Goal: Check status: Check status

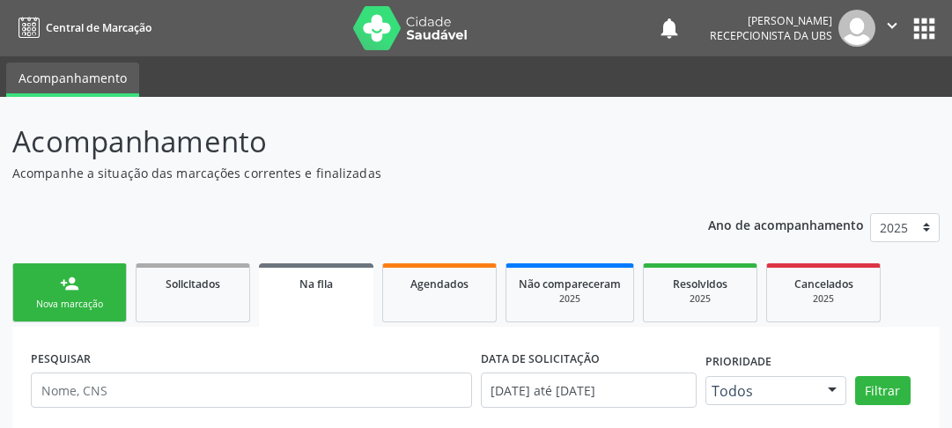
scroll to position [158, 0]
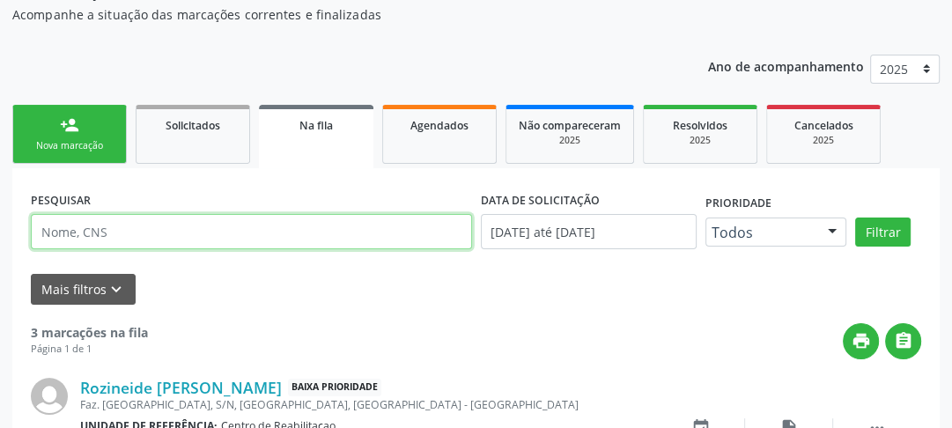
click at [162, 237] on input "text" at bounding box center [251, 231] width 441 height 35
type input "701406602419837"
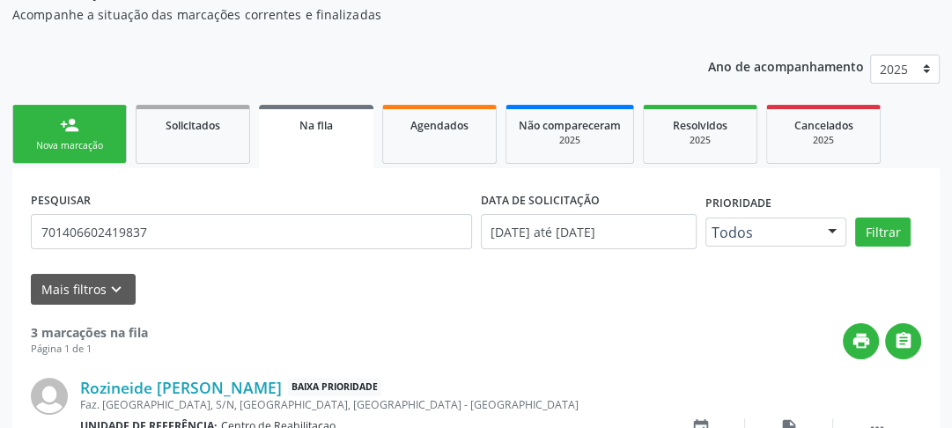
click at [214, 275] on div "Mais filtros keyboard_arrow_down" at bounding box center [475, 289] width 899 height 31
click at [871, 234] on button "Filtrar" at bounding box center [882, 232] width 55 height 30
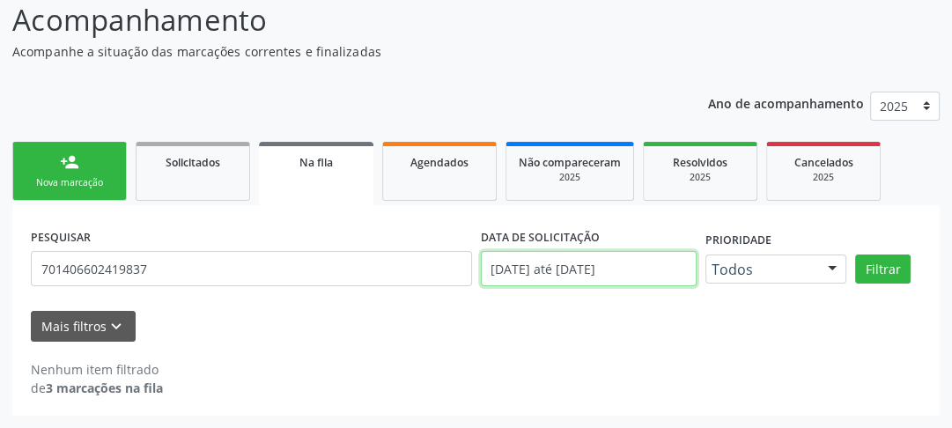
click at [621, 261] on body "Central de Marcação notifications [PERSON_NAME] Recepcionista da UBS  Configur…" at bounding box center [476, 93] width 952 height 428
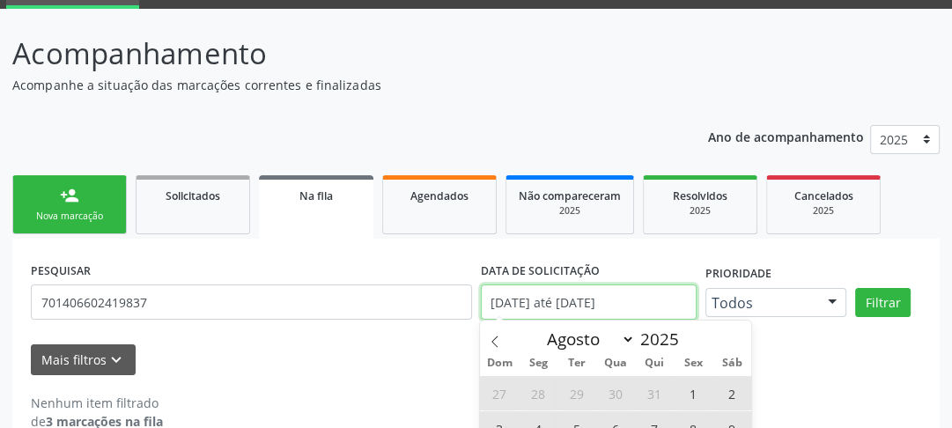
scroll to position [229, 0]
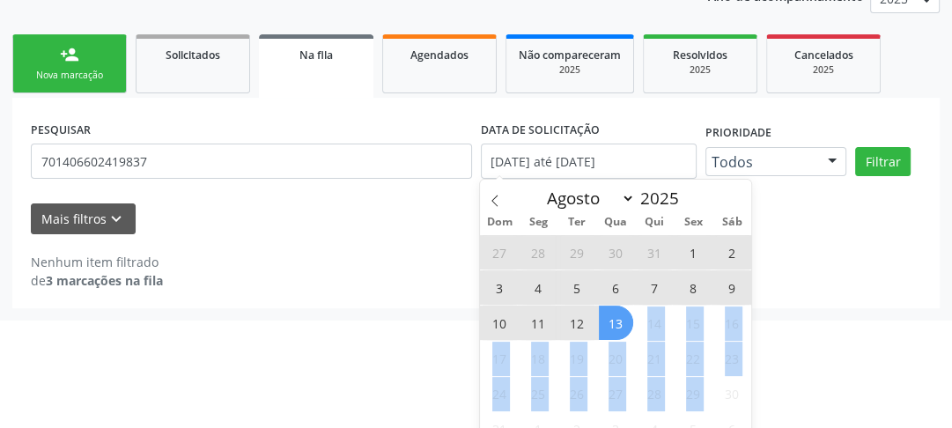
drag, startPoint x: 624, startPoint y: 310, endPoint x: 717, endPoint y: 376, distance: 114.3
click at [717, 376] on div "27 28 29 30 31 1 2 3 4 5 6 7 8 9 10 11 12 13 14 15 16 17 18 19 20 21 22 23 24 2…" at bounding box center [615, 339] width 271 height 211
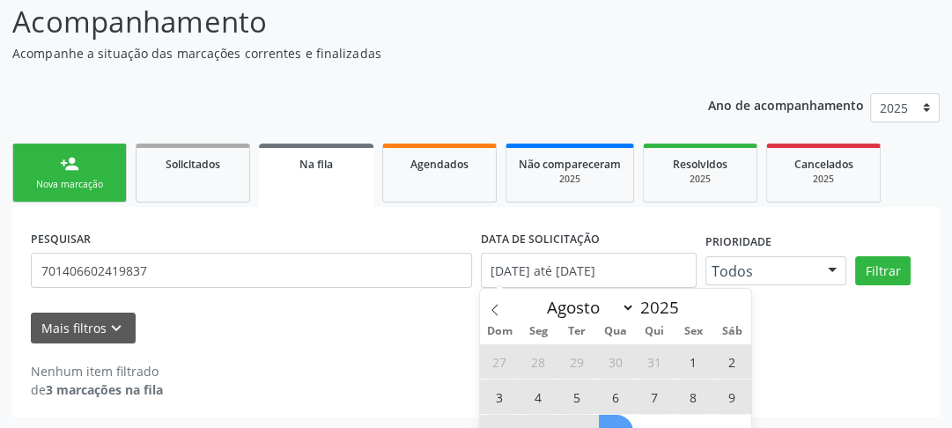
click at [768, 308] on html "Central de Marcação notifications [PERSON_NAME] Recepcionista da UBS  Configur…" at bounding box center [476, 94] width 952 height 428
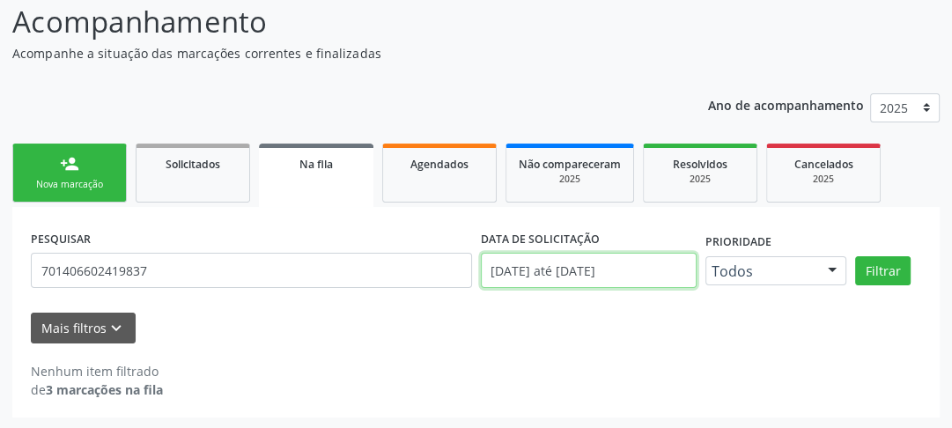
scroll to position [229, 0]
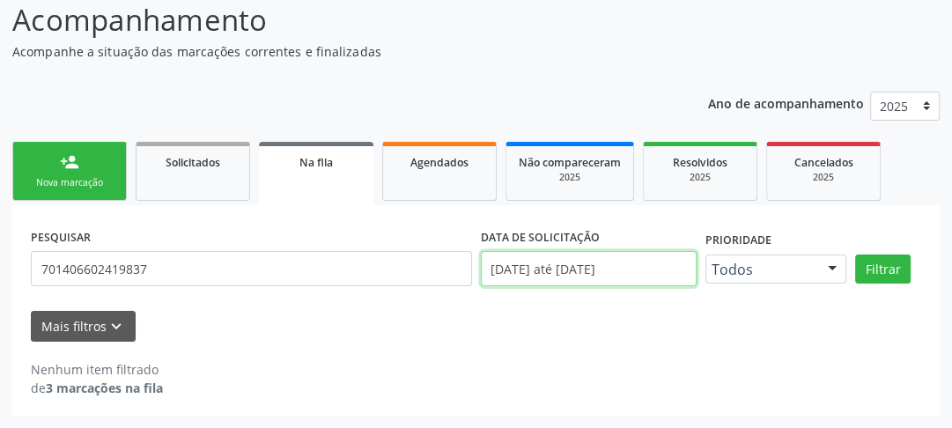
click at [569, 279] on body "Central de Marcação notifications [PERSON_NAME] Recepcionista da UBS  Configur…" at bounding box center [476, 93] width 952 height 428
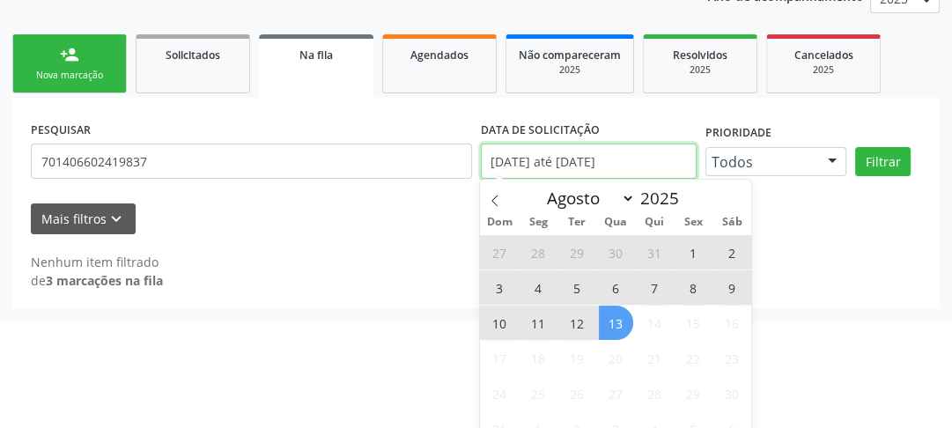
click at [518, 163] on input "[DATE] até [DATE]" at bounding box center [589, 160] width 216 height 35
click at [680, 252] on span "1" at bounding box center [693, 252] width 34 height 34
type input "[DATE]"
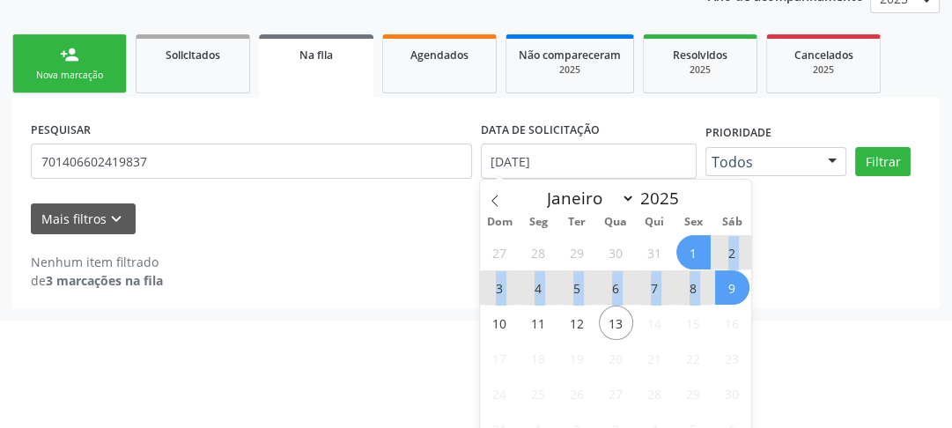
drag, startPoint x: 704, startPoint y: 254, endPoint x: 725, endPoint y: 299, distance: 50.4
click at [725, 299] on div "27 28 29 30 31 1 2 3 4 5 6 7 8 9 10 11 12 13 14 15 16 17 18 19 20 21 22 23 24 2…" at bounding box center [615, 339] width 271 height 211
click at [673, 289] on div "27 28 29 30 31 1 2 3 4 5 6 7 8 9 10 11 12 13 14 15 16 17 18 19 20 21 22 23 24 2…" at bounding box center [615, 339] width 271 height 211
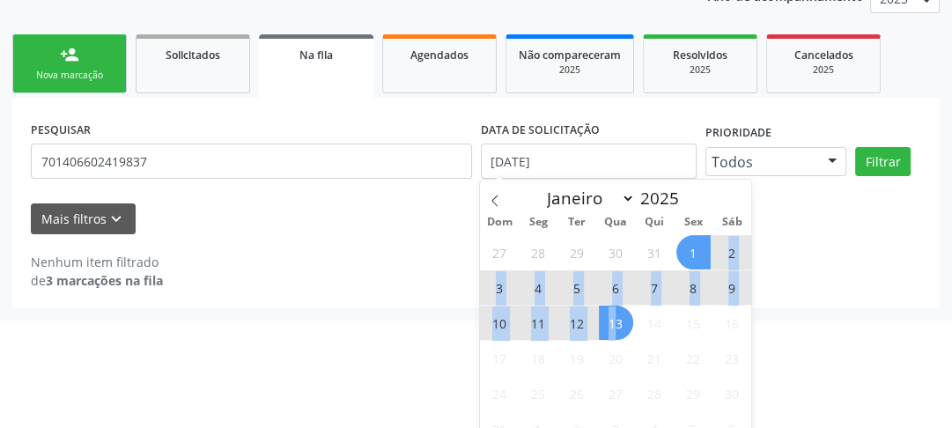
drag, startPoint x: 701, startPoint y: 257, endPoint x: 618, endPoint y: 325, distance: 107.0
click at [618, 325] on div "27 28 29 30 31 1 2 3 4 5 6 7 8 9 10 11 12 13 14 15 16 17 18 19 20 21 22 23 24 2…" at bounding box center [615, 339] width 271 height 211
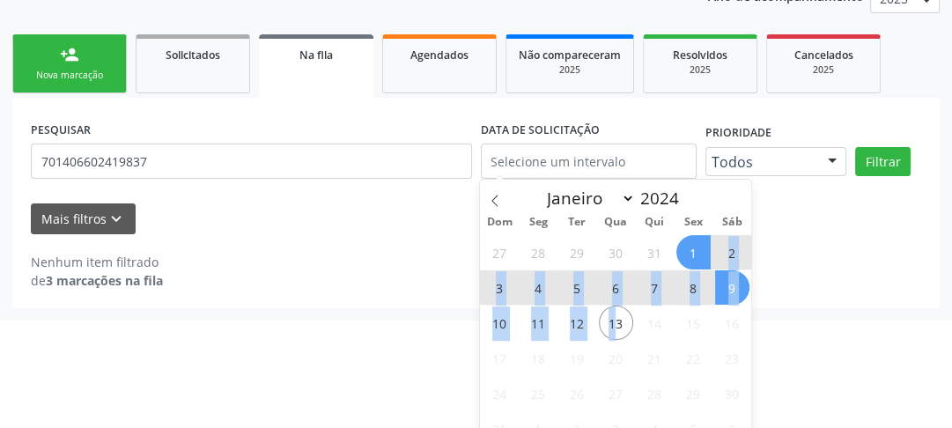
select select "7"
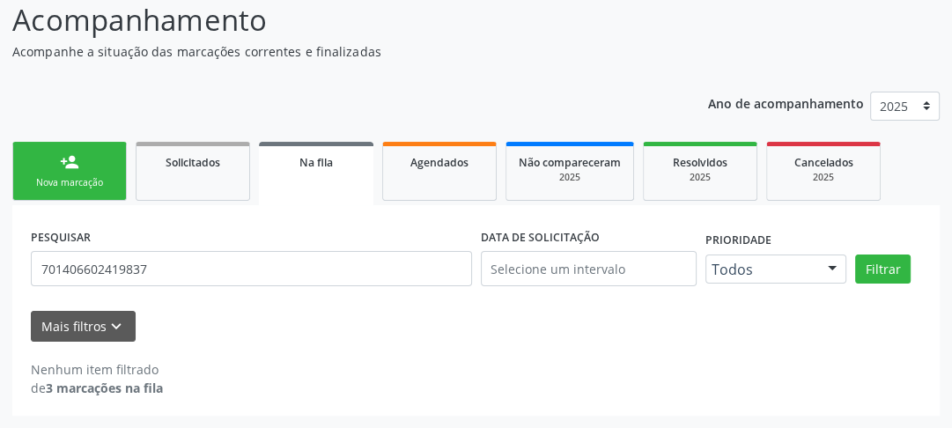
scroll to position [120, 0]
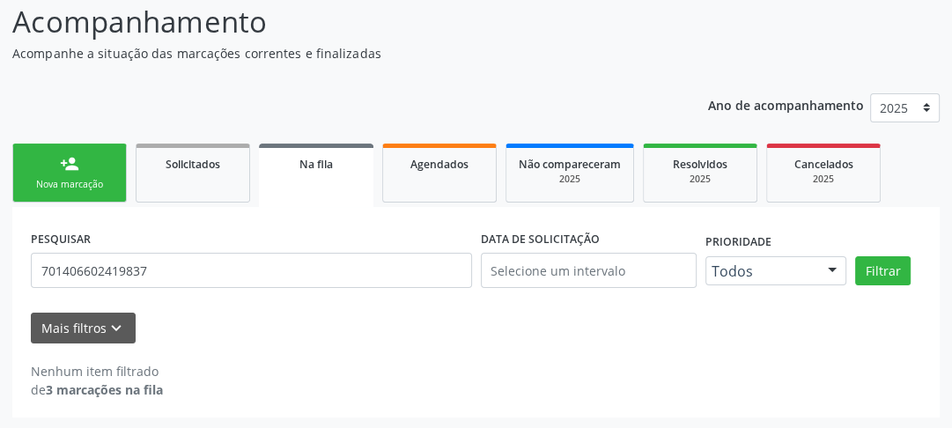
click at [790, 282] on div "PESQUISAR 701406602419837 DATA DE SOLICITAÇÃO Prioridade Todos Todos Baixa Prio…" at bounding box center [475, 312] width 927 height 210
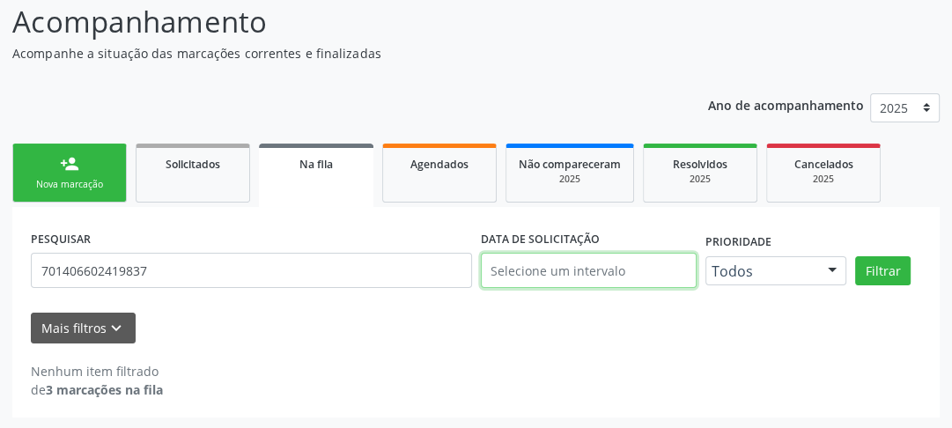
scroll to position [229, 0]
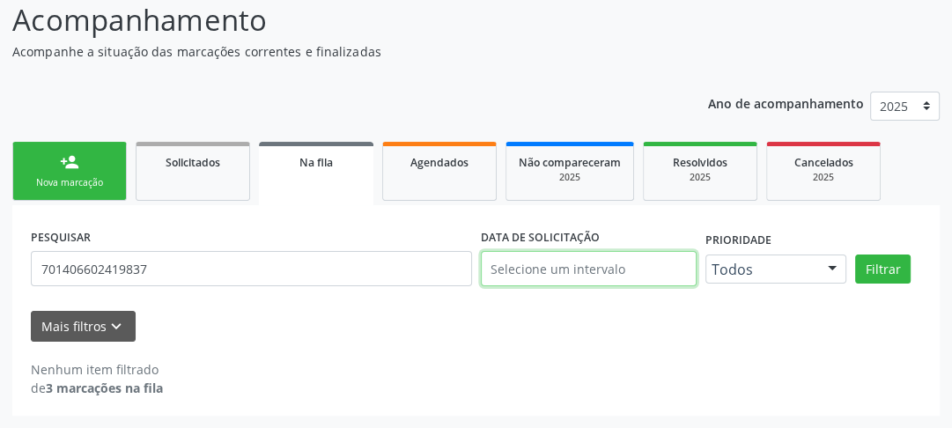
click at [592, 269] on body "Central de Marcação notifications [PERSON_NAME] Recepcionista da UBS  Configur…" at bounding box center [476, 93] width 952 height 428
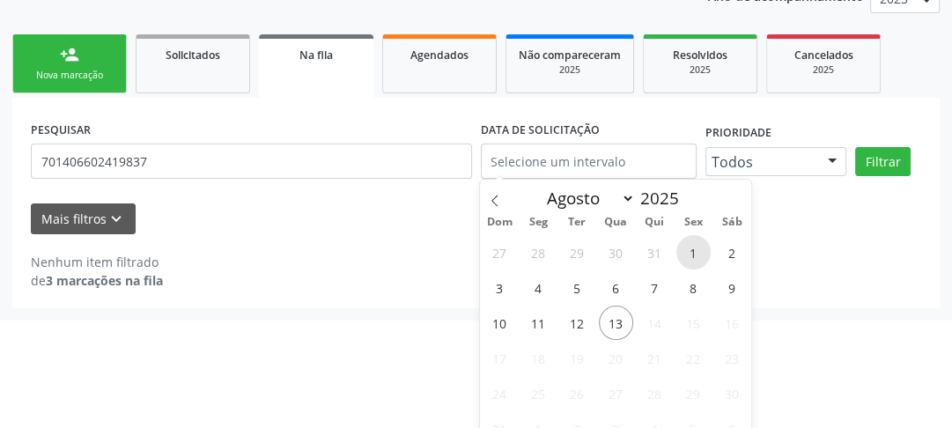
click at [686, 248] on span "1" at bounding box center [693, 252] width 34 height 34
type input "[DATE]"
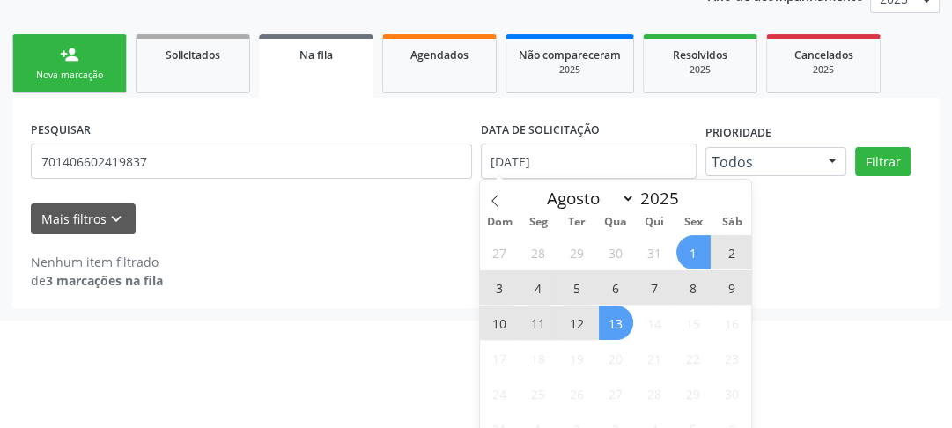
click at [614, 327] on span "13" at bounding box center [616, 322] width 34 height 34
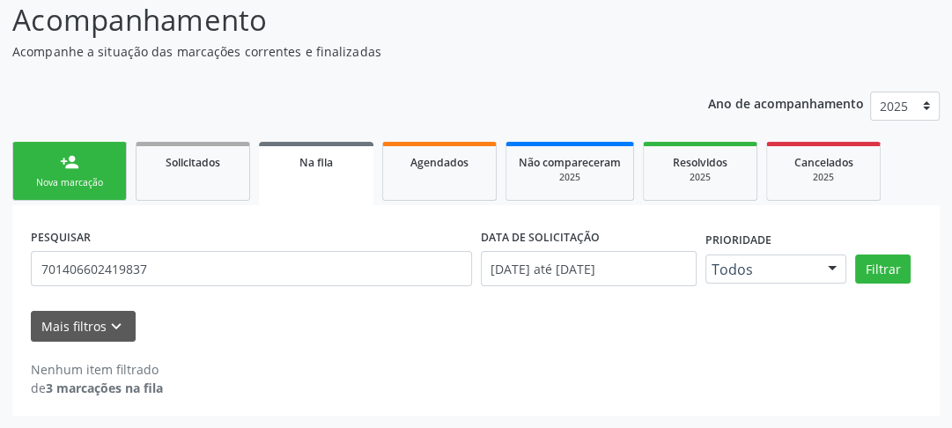
scroll to position [120, 0]
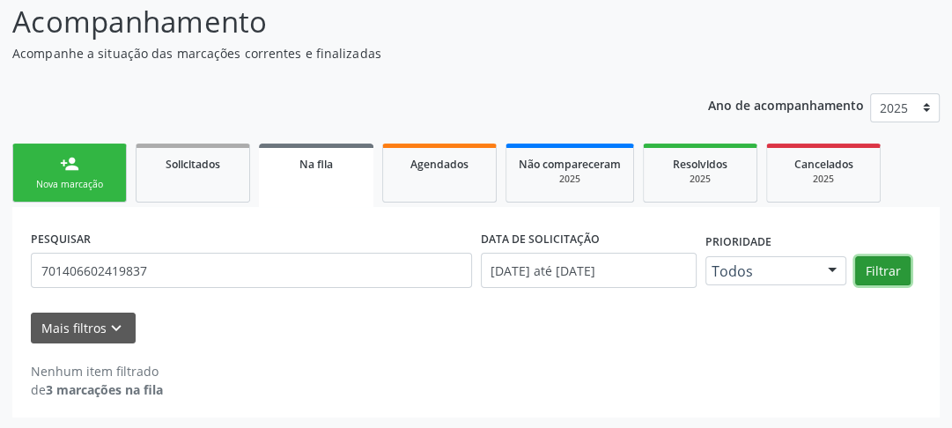
click at [877, 276] on button "Filtrar" at bounding box center [882, 271] width 55 height 30
click at [874, 278] on button "Filtrar" at bounding box center [882, 271] width 55 height 30
click at [434, 157] on span "Agendados" at bounding box center [439, 164] width 58 height 15
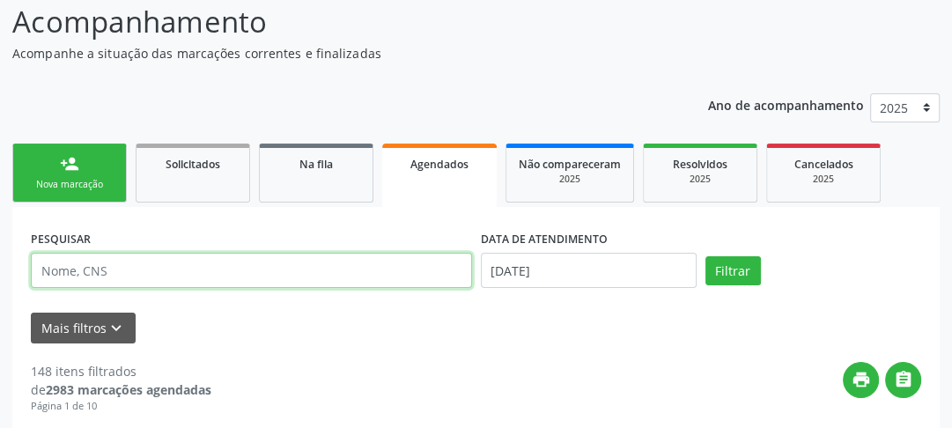
click at [301, 273] on input "text" at bounding box center [251, 270] width 441 height 35
type input "701406602419837"
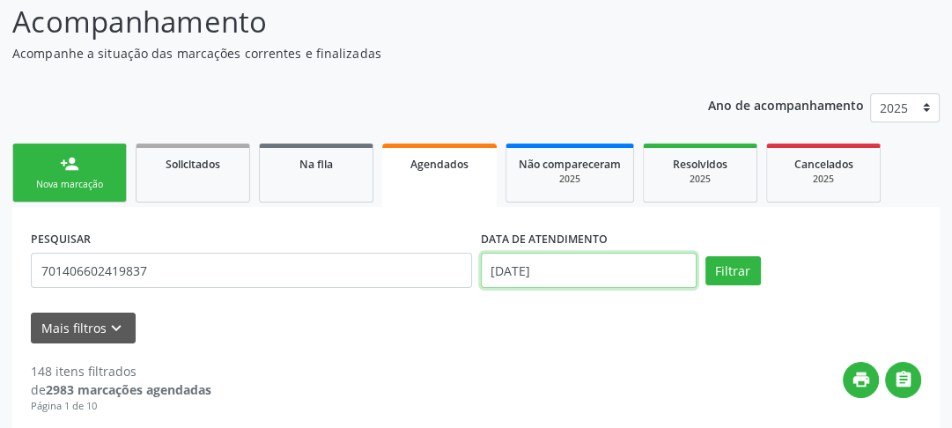
click at [616, 275] on input "[DATE]" at bounding box center [589, 270] width 216 height 35
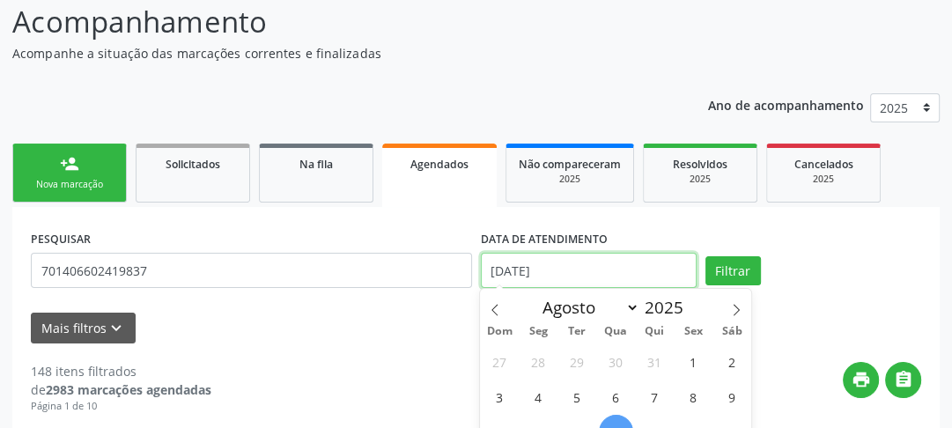
scroll to position [190, 0]
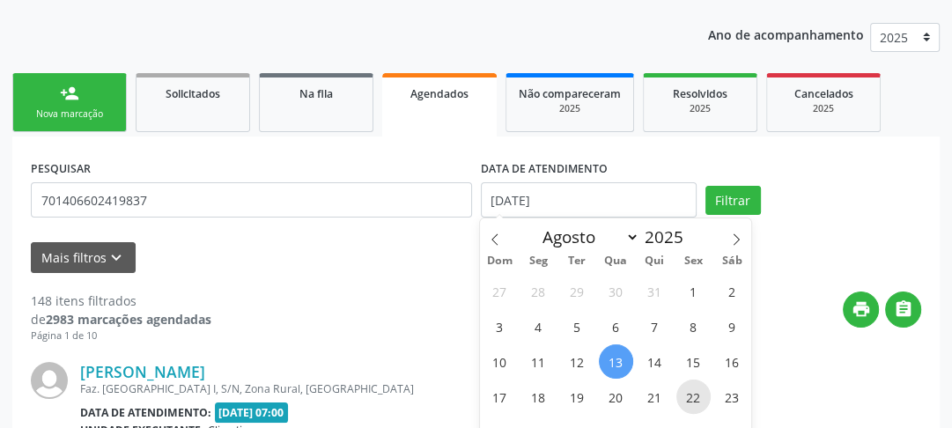
click at [687, 396] on span "22" at bounding box center [693, 396] width 34 height 34
type input "[DATE]"
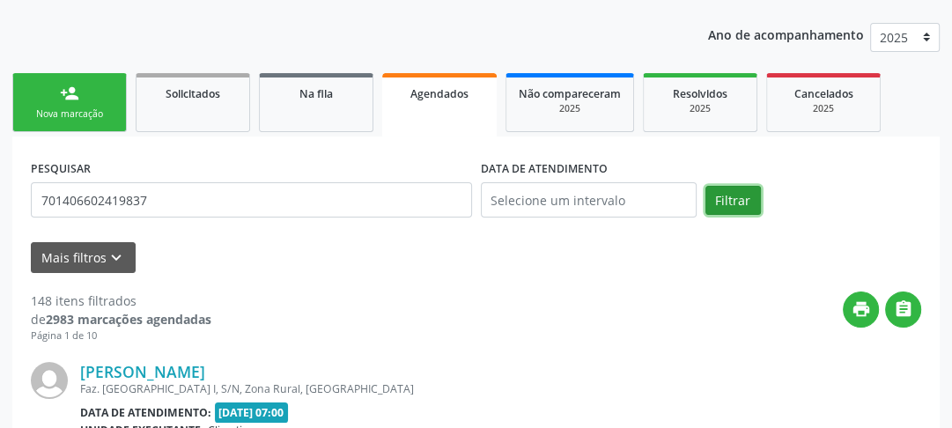
click at [728, 195] on button "Filtrar" at bounding box center [732, 201] width 55 height 30
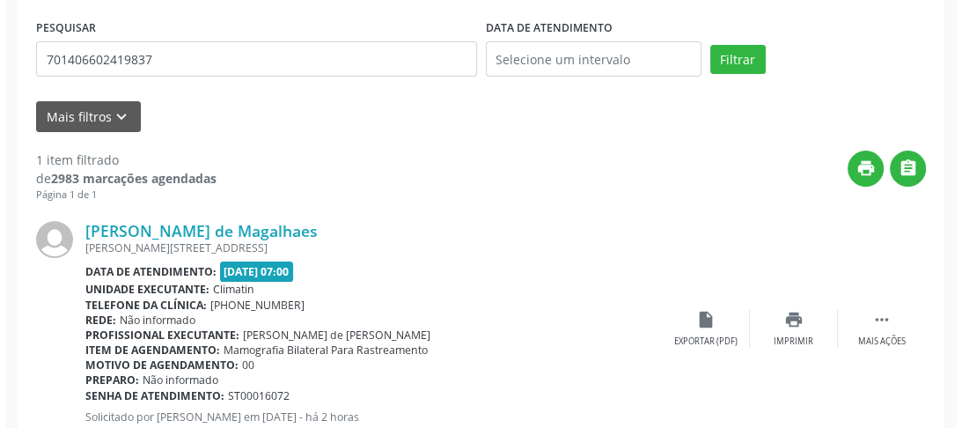
scroll to position [387, 0]
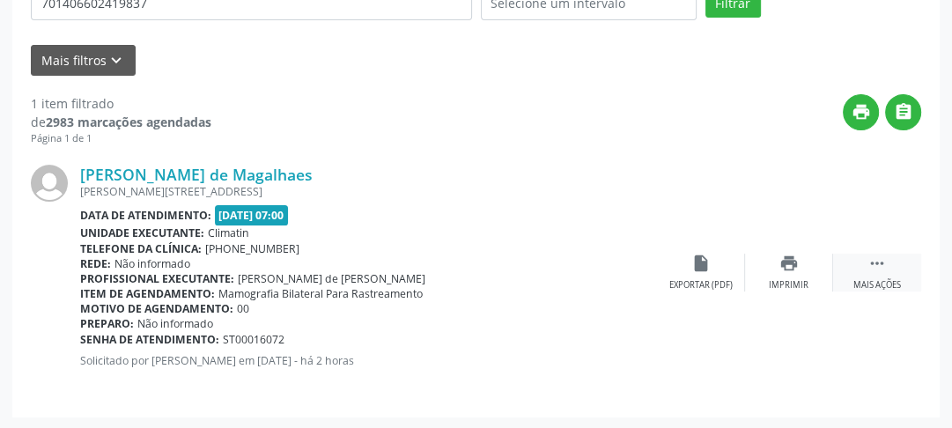
click at [872, 261] on icon "" at bounding box center [876, 263] width 19 height 19
click at [661, 264] on div "cancel Cancelar" at bounding box center [701, 273] width 88 height 38
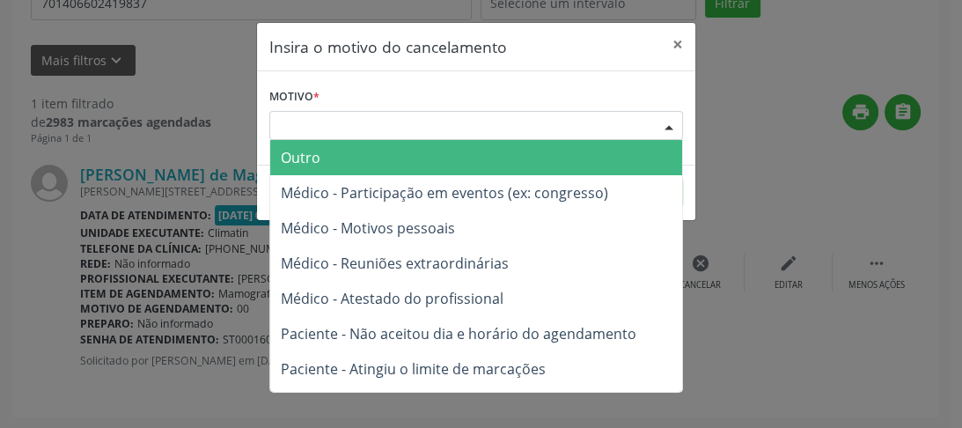
click at [441, 130] on div "Escolha o motivo" at bounding box center [476, 126] width 414 height 30
click at [430, 154] on span "Outro" at bounding box center [476, 157] width 412 height 35
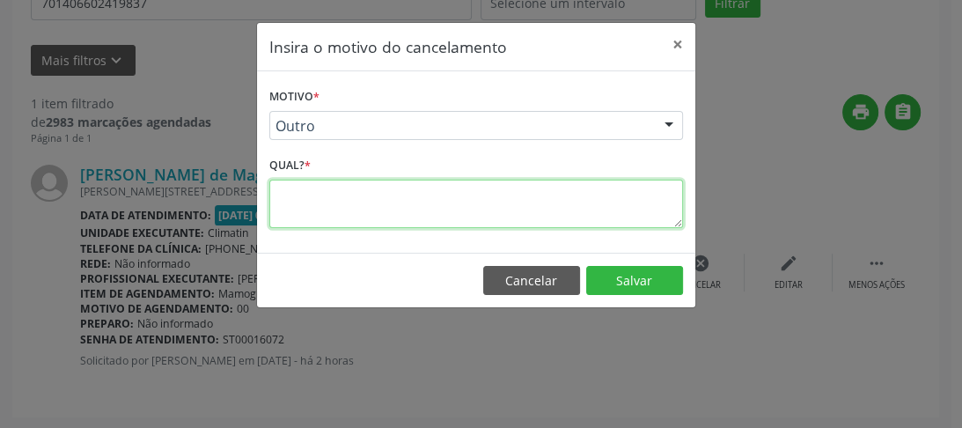
click at [438, 220] on textarea at bounding box center [476, 204] width 414 height 48
type textarea "00"
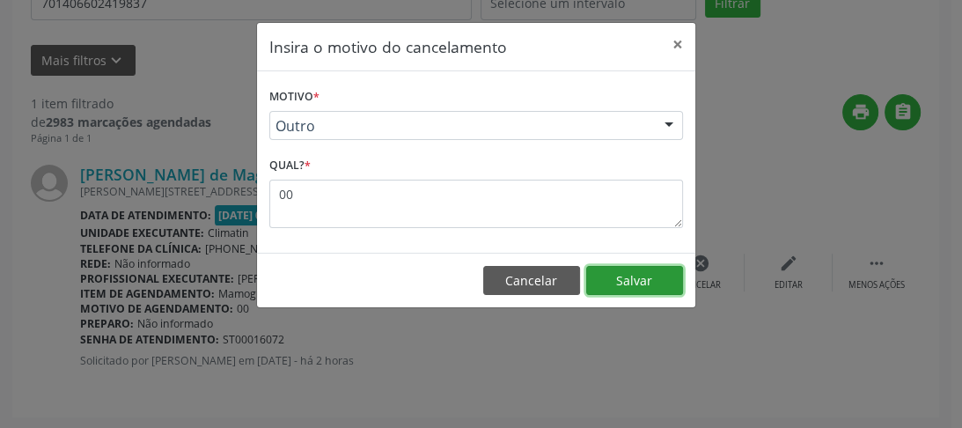
click at [653, 283] on button "Salvar" at bounding box center [634, 281] width 97 height 30
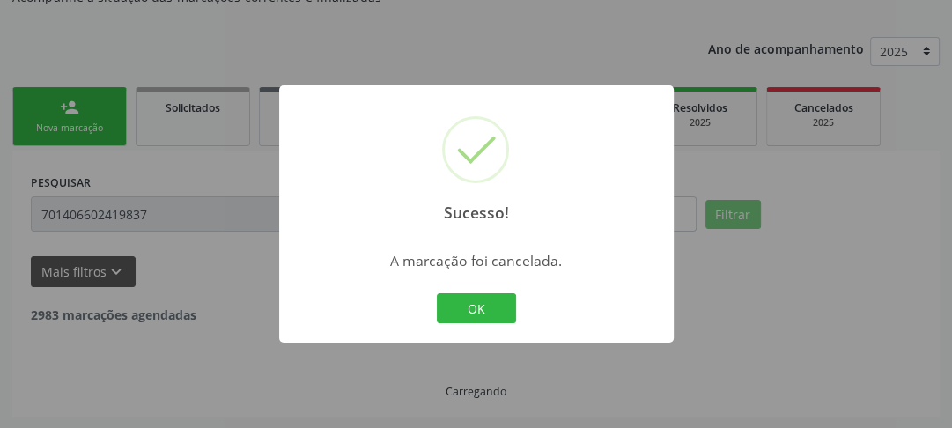
scroll to position [120, 0]
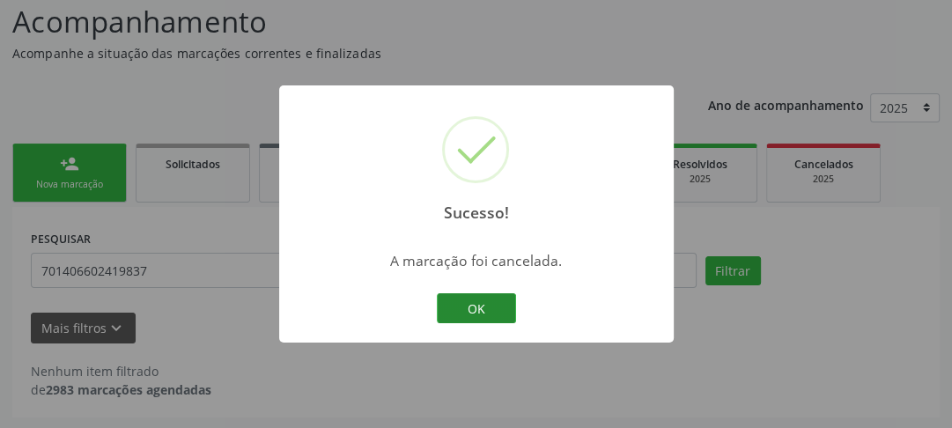
drag, startPoint x: 518, startPoint y: 320, endPoint x: 504, endPoint y: 318, distance: 15.2
click at [518, 320] on div "OK Cancel" at bounding box center [475, 308] width 87 height 37
click at [504, 318] on button "OK" at bounding box center [476, 308] width 79 height 30
